Goal: Task Accomplishment & Management: Manage account settings

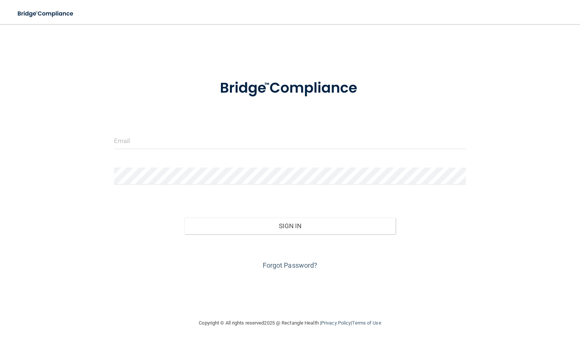
click at [242, 51] on div "Invalid email/password. You don't have permission to access that page. Sign In …" at bounding box center [290, 171] width 550 height 279
click at [128, 145] on input "email" at bounding box center [290, 140] width 352 height 17
type input "[EMAIL_ADDRESS][DOMAIN_NAME]"
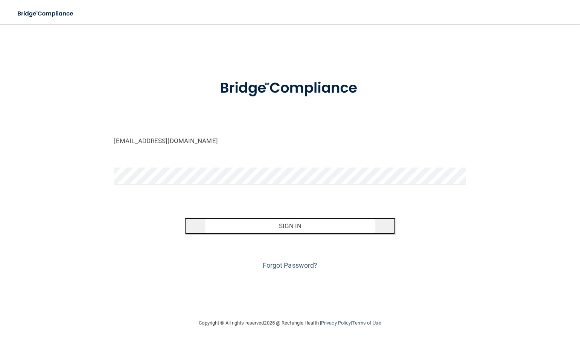
click at [275, 221] on button "Sign In" at bounding box center [290, 226] width 211 height 17
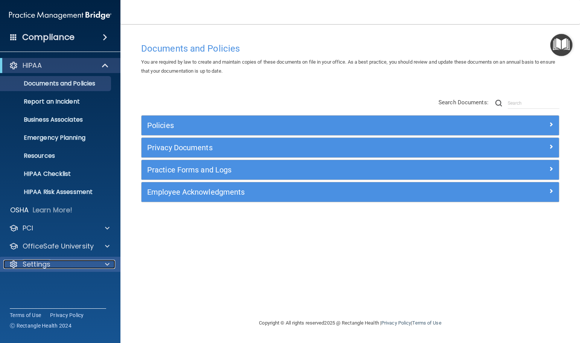
drag, startPoint x: 567, startPoint y: 70, endPoint x: 64, endPoint y: 267, distance: 540.8
click at [64, 267] on div "Settings" at bounding box center [49, 264] width 93 height 9
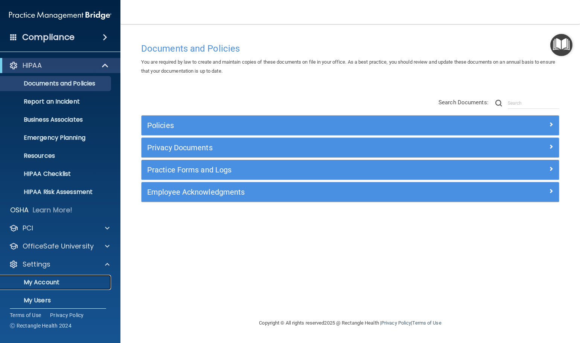
click at [43, 288] on link "My Account" at bounding box center [51, 282] width 119 height 15
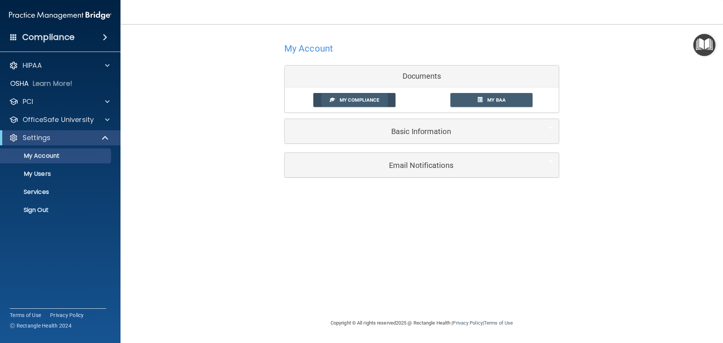
click at [351, 100] on span "My Compliance" at bounding box center [360, 100] width 40 height 6
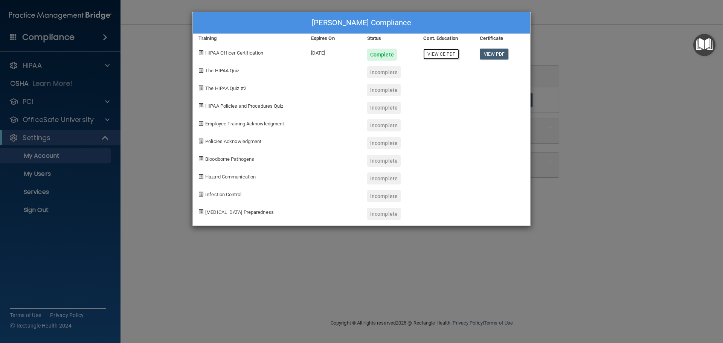
click at [447, 52] on link "View CE PDF" at bounding box center [441, 54] width 36 height 11
click at [227, 70] on span "The HIPAA Quiz" at bounding box center [222, 71] width 34 height 6
click at [201, 70] on span at bounding box center [200, 70] width 5 height 5
click at [208, 68] on span "The HIPAA Quiz" at bounding box center [222, 71] width 34 height 6
click at [201, 69] on span at bounding box center [200, 70] width 5 height 5
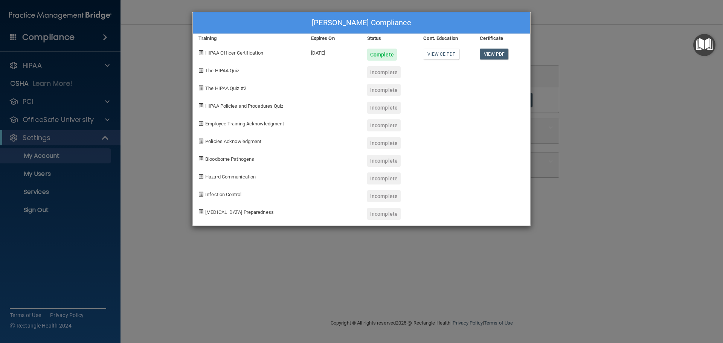
click at [214, 68] on span "The HIPAA Quiz" at bounding box center [222, 71] width 34 height 6
click at [384, 69] on div "Incomplete" at bounding box center [384, 72] width 34 height 12
click at [163, 64] on div "Jared Andrews's Compliance Training Expires On Status Cont. Education Certifica…" at bounding box center [361, 171] width 723 height 343
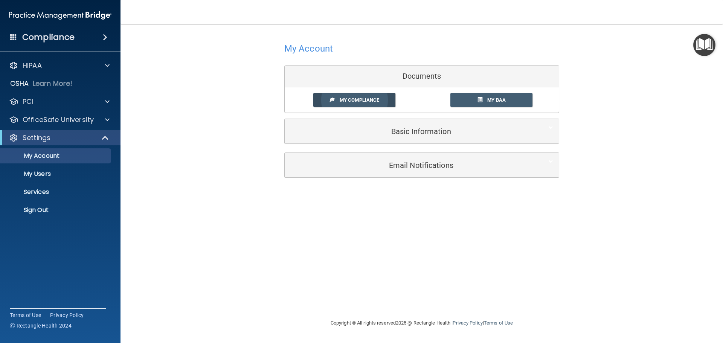
click at [344, 101] on span "My Compliance" at bounding box center [360, 100] width 40 height 6
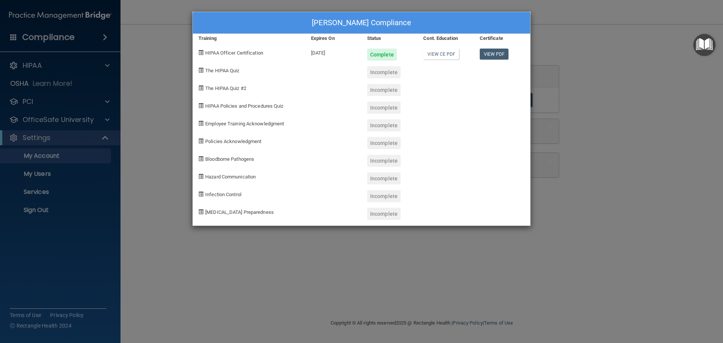
click at [216, 69] on span "The HIPAA Quiz" at bounding box center [222, 71] width 34 height 6
click at [230, 69] on span "The HIPAA Quiz" at bounding box center [222, 71] width 34 height 6
click at [209, 72] on span "The HIPAA Quiz" at bounding box center [222, 71] width 34 height 6
click at [199, 69] on span at bounding box center [200, 70] width 5 height 5
click at [168, 131] on div "Jared Andrews's Compliance Training Expires On Status Cont. Education Certifica…" at bounding box center [361, 171] width 723 height 343
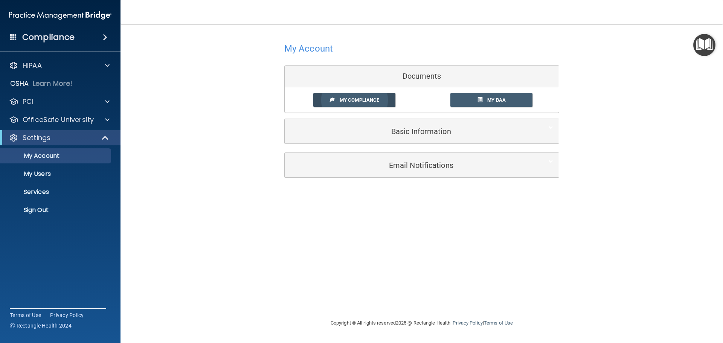
click at [354, 99] on span "My Compliance" at bounding box center [360, 100] width 40 height 6
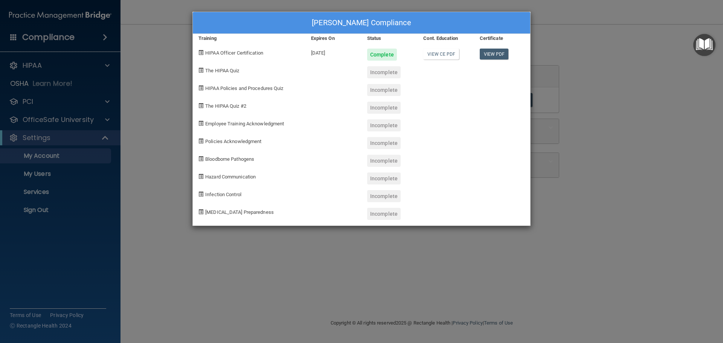
click at [201, 70] on span at bounding box center [200, 70] width 5 height 5
click at [228, 67] on div "The HIPAA Quiz" at bounding box center [249, 70] width 113 height 18
click at [174, 71] on div "Jared Andrews's Compliance Training Expires On Status Cont. Education Certifica…" at bounding box center [361, 171] width 723 height 343
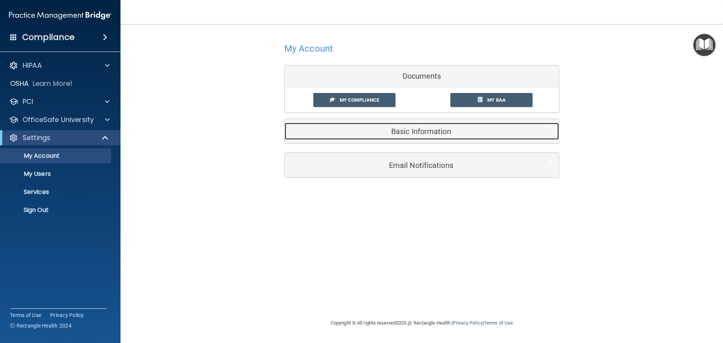
click at [421, 133] on h5 "Basic Information" at bounding box center [410, 131] width 240 height 8
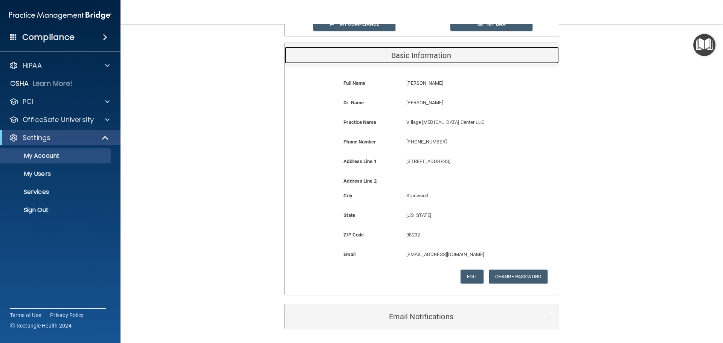
scroll to position [88, 0]
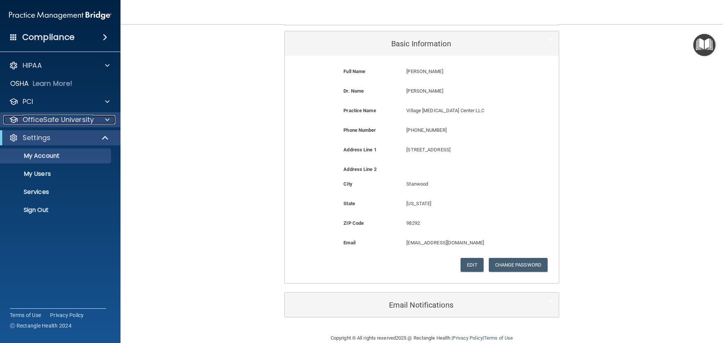
click at [36, 119] on p "OfficeSafe University" at bounding box center [58, 119] width 71 height 9
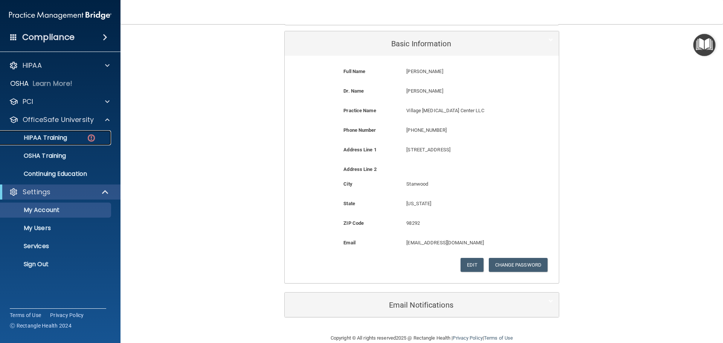
click at [44, 139] on p "HIPAA Training" at bounding box center [36, 138] width 62 height 8
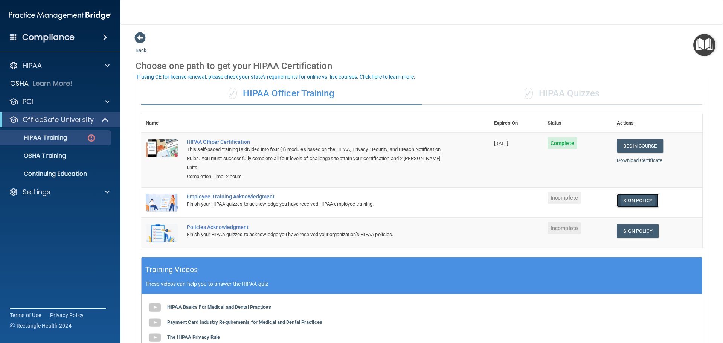
click at [622, 194] on link "Sign Policy" at bounding box center [638, 201] width 42 height 14
click at [90, 191] on div "Settings" at bounding box center [49, 192] width 93 height 9
click at [32, 265] on p "Sign Out" at bounding box center [56, 265] width 103 height 8
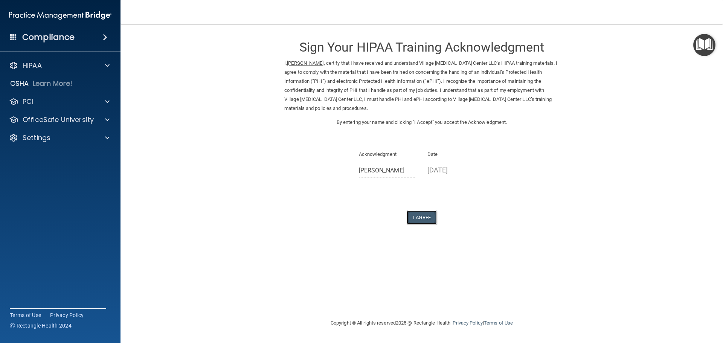
click at [419, 217] on button "I Agree" at bounding box center [422, 217] width 30 height 14
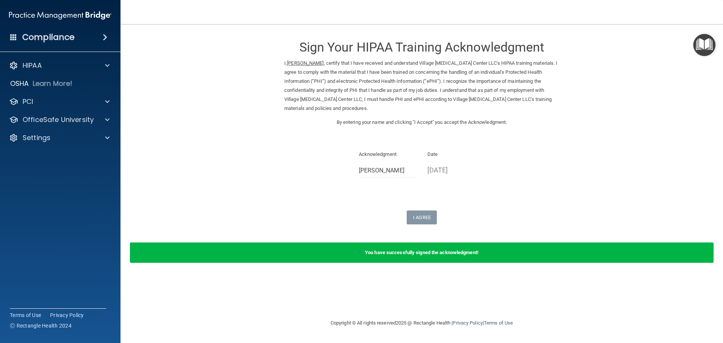
click at [61, 36] on h4 "Compliance" at bounding box center [48, 37] width 52 height 11
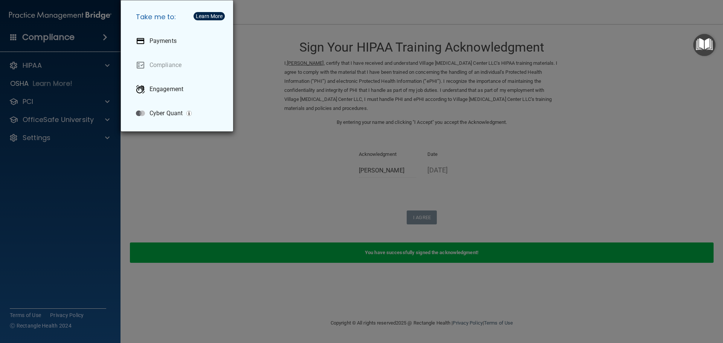
click at [233, 171] on div "Take me to: Payments Compliance Engagement Cyber Quant" at bounding box center [361, 171] width 723 height 343
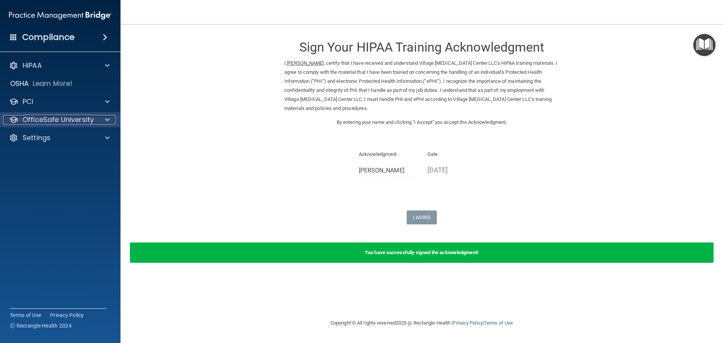
click at [39, 120] on p "OfficeSafe University" at bounding box center [58, 119] width 71 height 9
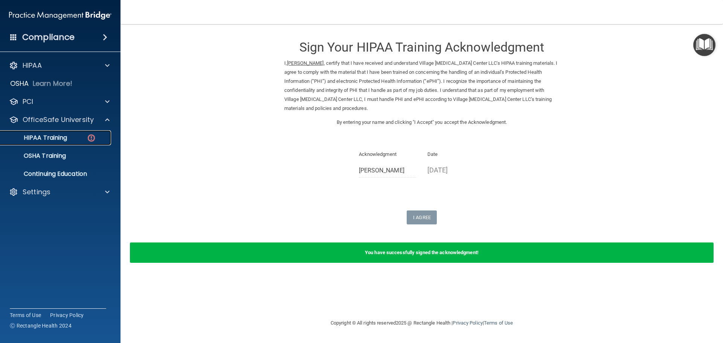
click at [53, 136] on p "HIPAA Training" at bounding box center [36, 138] width 62 height 8
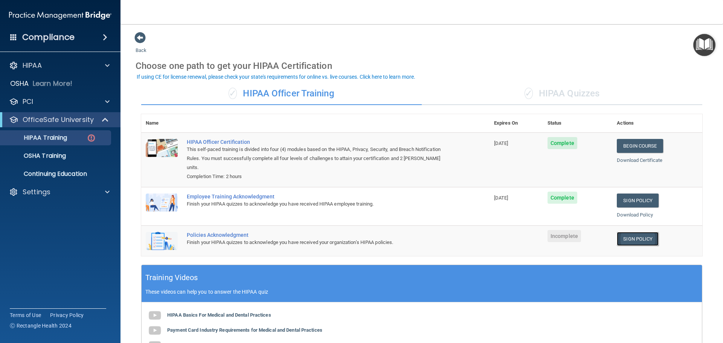
click at [637, 232] on link "Sign Policy" at bounding box center [638, 239] width 42 height 14
click at [628, 233] on link "Sign Policy" at bounding box center [638, 239] width 42 height 14
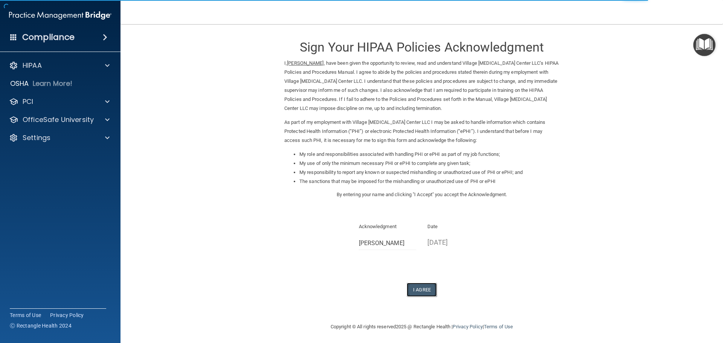
click at [423, 289] on button "I Agree" at bounding box center [422, 290] width 30 height 14
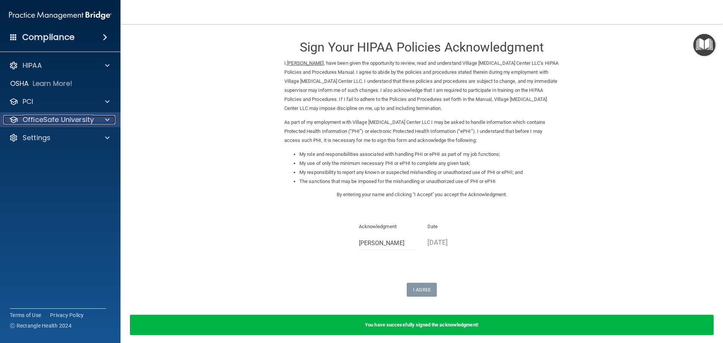
click at [46, 121] on p "OfficeSafe University" at bounding box center [58, 119] width 71 height 9
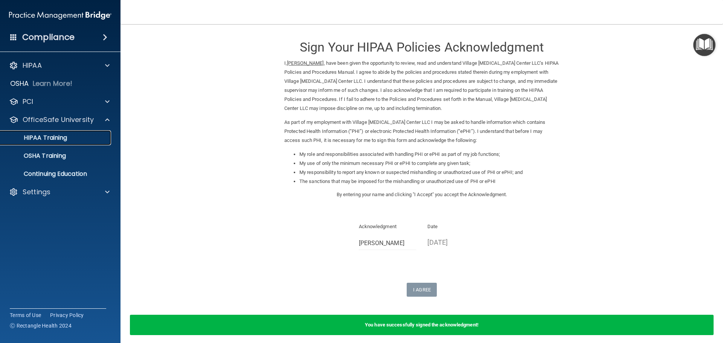
click at [39, 139] on p "HIPAA Training" at bounding box center [36, 138] width 62 height 8
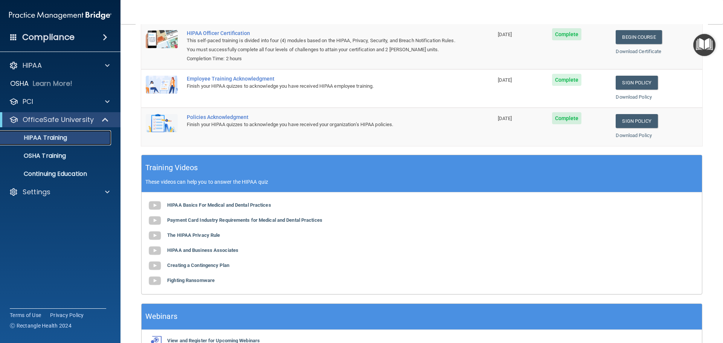
scroll to position [155, 0]
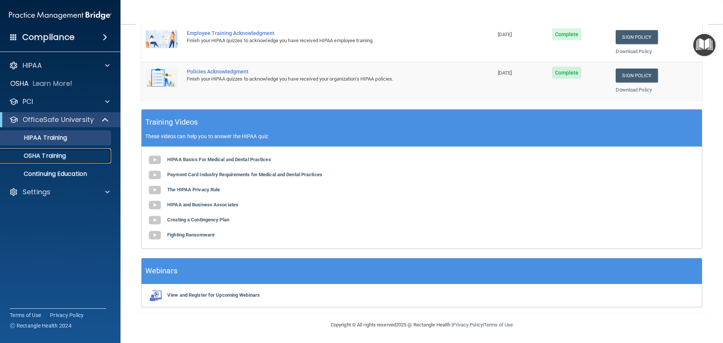
click at [36, 159] on p "OSHA Training" at bounding box center [35, 156] width 61 height 8
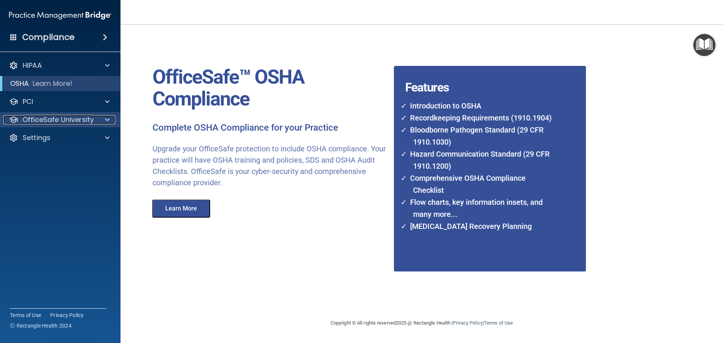
click at [43, 120] on p "OfficeSafe University" at bounding box center [58, 119] width 71 height 9
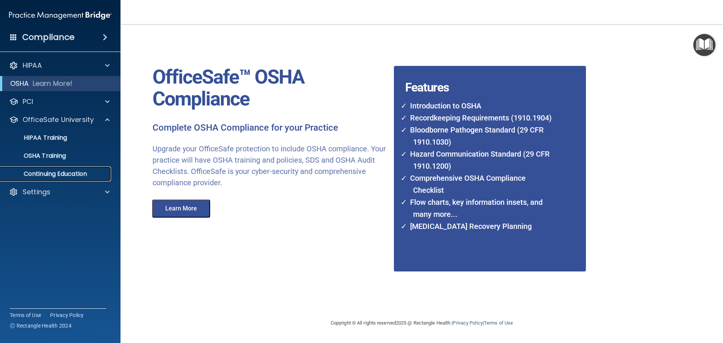
click at [51, 174] on p "Continuing Education" at bounding box center [56, 174] width 103 height 8
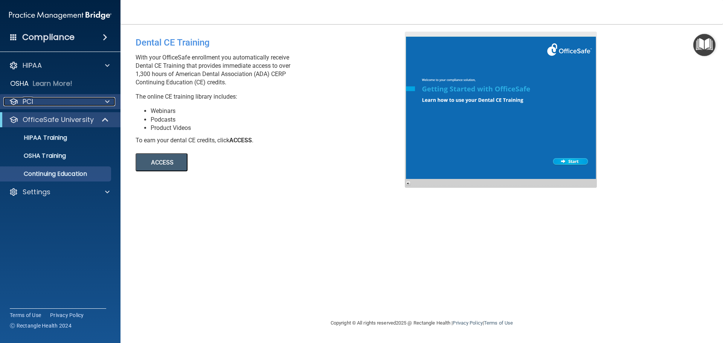
click at [39, 102] on div "PCI" at bounding box center [49, 101] width 93 height 9
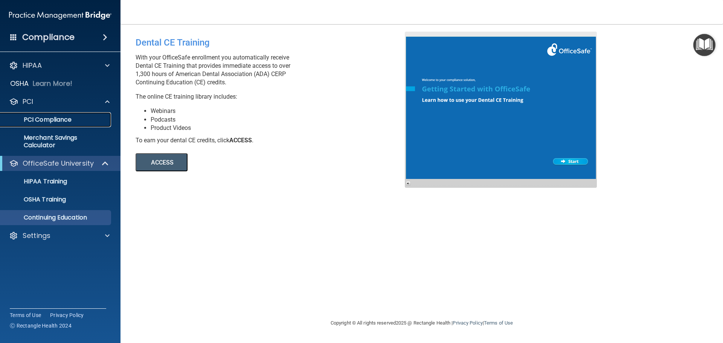
click at [38, 122] on p "PCI Compliance" at bounding box center [56, 120] width 103 height 8
click at [84, 66] on div "HIPAA" at bounding box center [49, 65] width 93 height 9
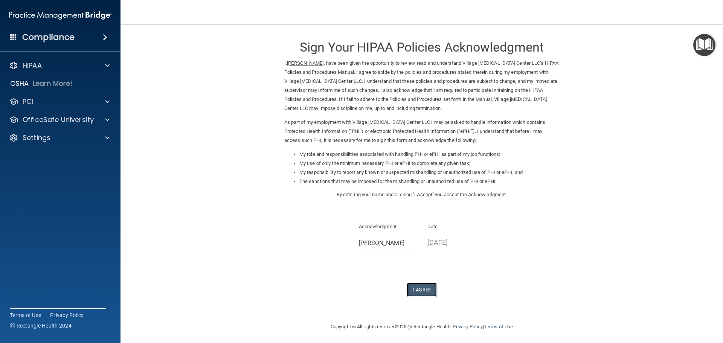
click at [419, 286] on button "I Agree" at bounding box center [422, 290] width 30 height 14
